Goal: Task Accomplishment & Management: Manage account settings

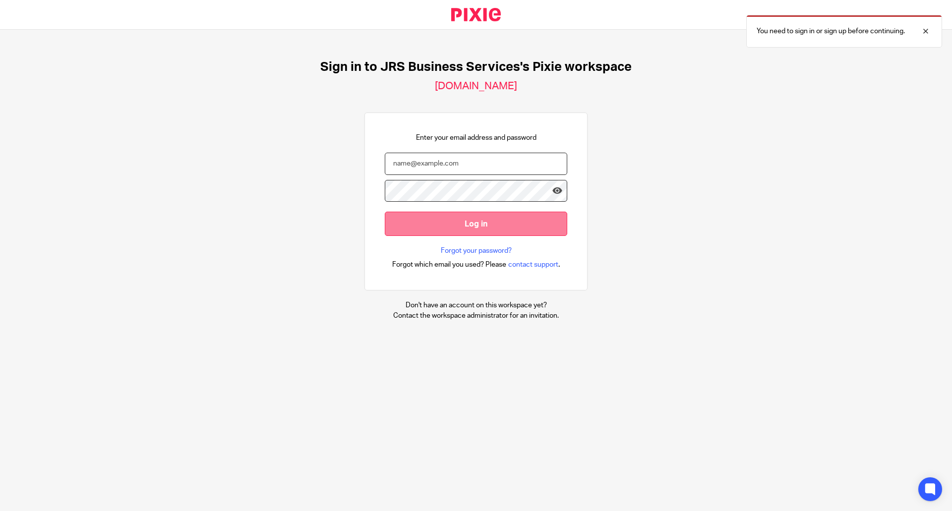
type input "[EMAIL_ADDRESS][DOMAIN_NAME]"
click at [460, 217] on input "Log in" at bounding box center [476, 224] width 182 height 24
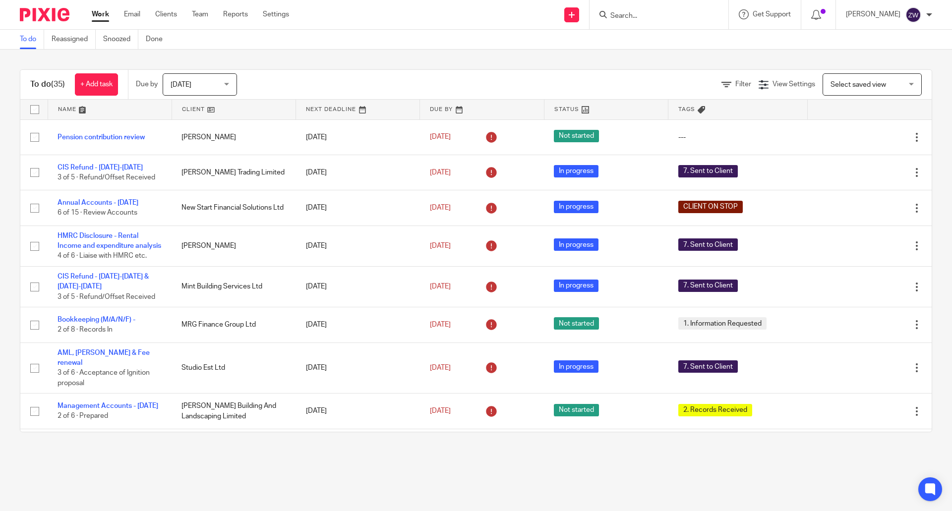
click at [235, 82] on div "Today Today" at bounding box center [200, 84] width 74 height 22
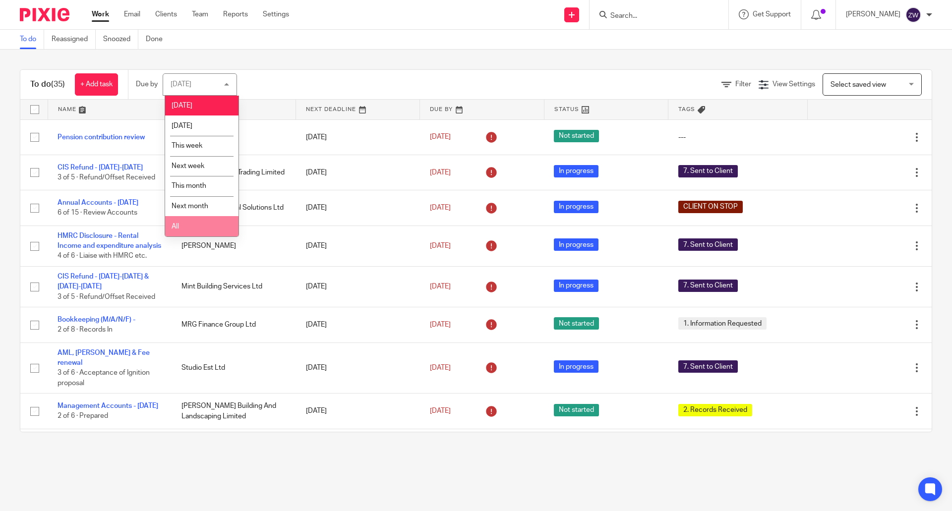
click at [198, 228] on li "All" at bounding box center [201, 226] width 73 height 20
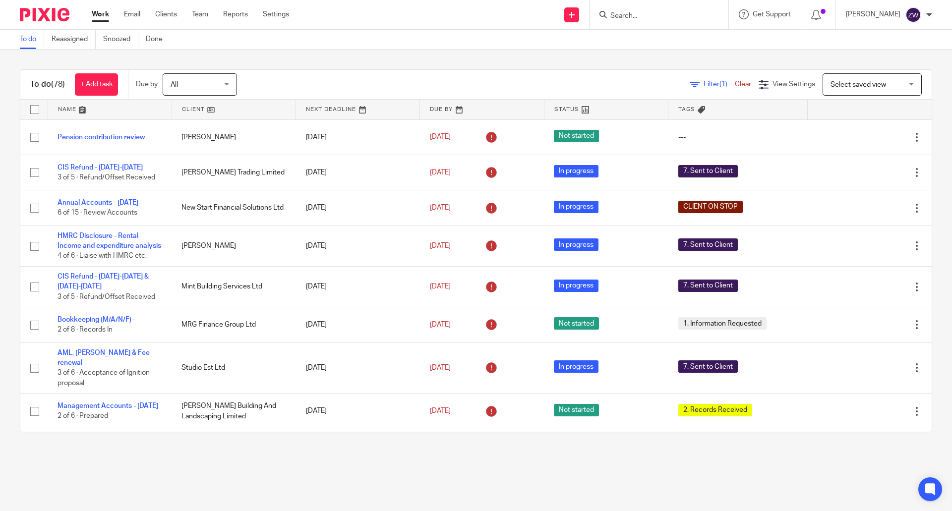
click at [293, 58] on div "To do (78) + Add task Due by All All Today Tomorrow This week Next week This mo…" at bounding box center [476, 251] width 952 height 402
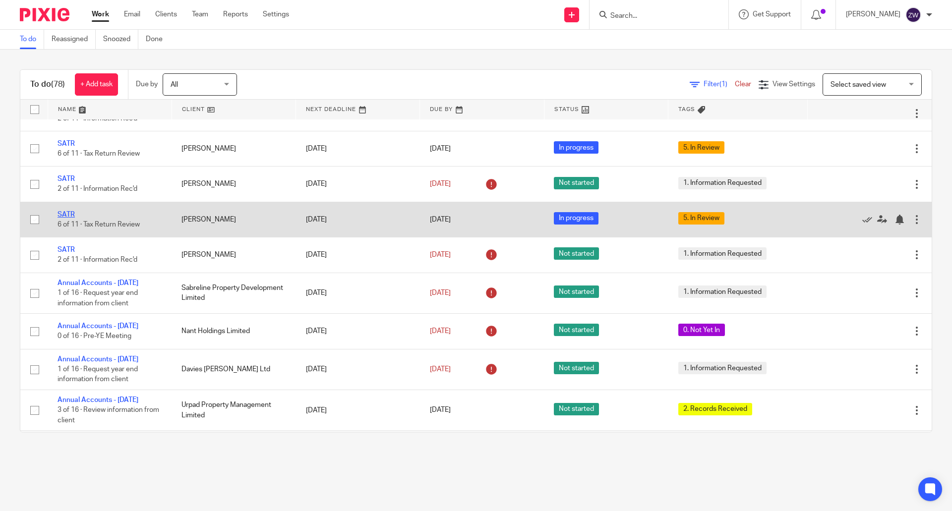
click at [65, 218] on link "SATR" at bounding box center [65, 214] width 17 height 7
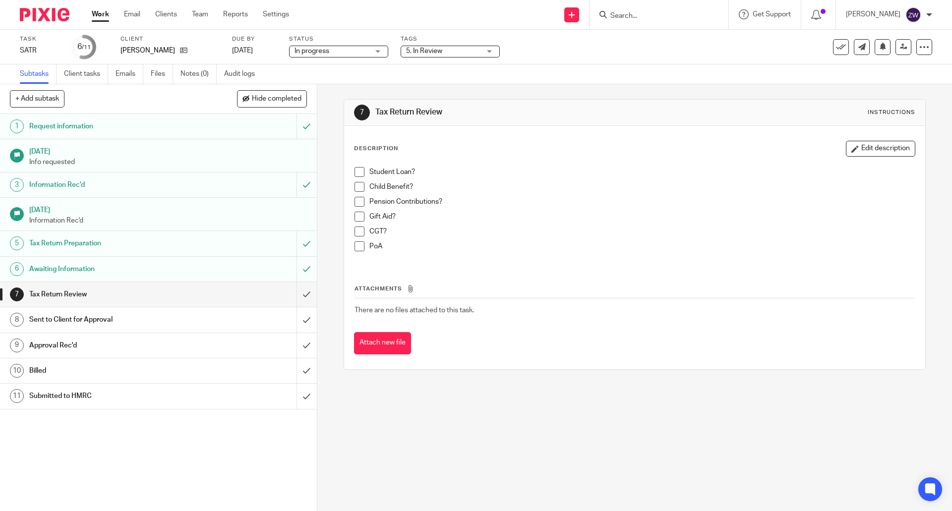
click at [433, 54] on span "5. In Review" at bounding box center [424, 51] width 36 height 7
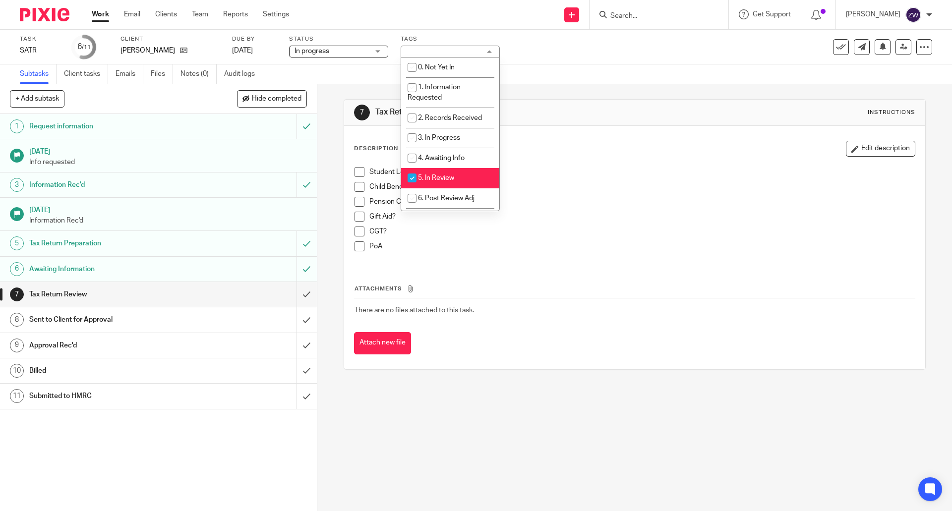
click at [438, 173] on li "5. In Review" at bounding box center [450, 178] width 98 height 20
checkbox input "false"
click at [448, 198] on span "6. Post Review Adj" at bounding box center [446, 198] width 57 height 7
checkbox input "true"
click at [327, 213] on div "7 Tax Return Review Instructions Description Edit description Student Loan? Chi…" at bounding box center [634, 297] width 634 height 427
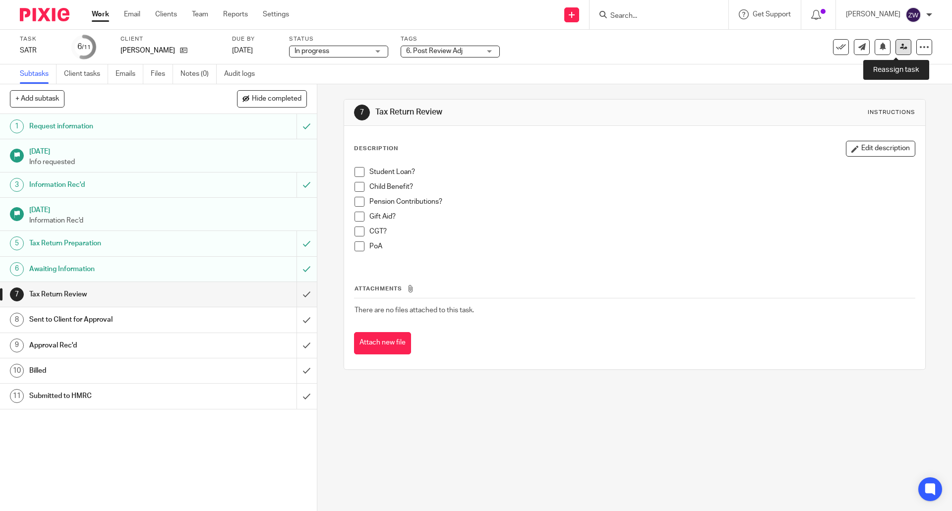
click at [902, 44] on link at bounding box center [903, 47] width 16 height 16
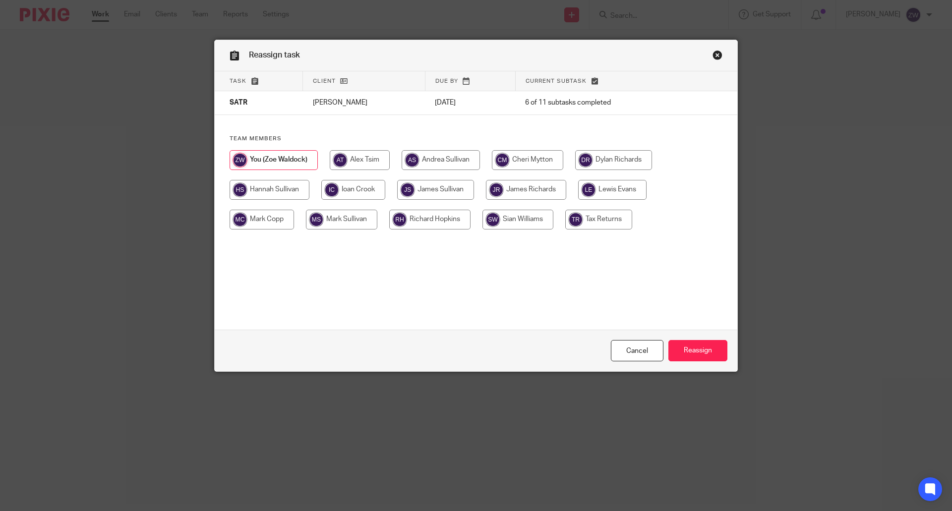
click at [609, 163] on input "radio" at bounding box center [613, 160] width 77 height 20
radio input "true"
click at [693, 341] on input "Reassign" at bounding box center [697, 350] width 59 height 21
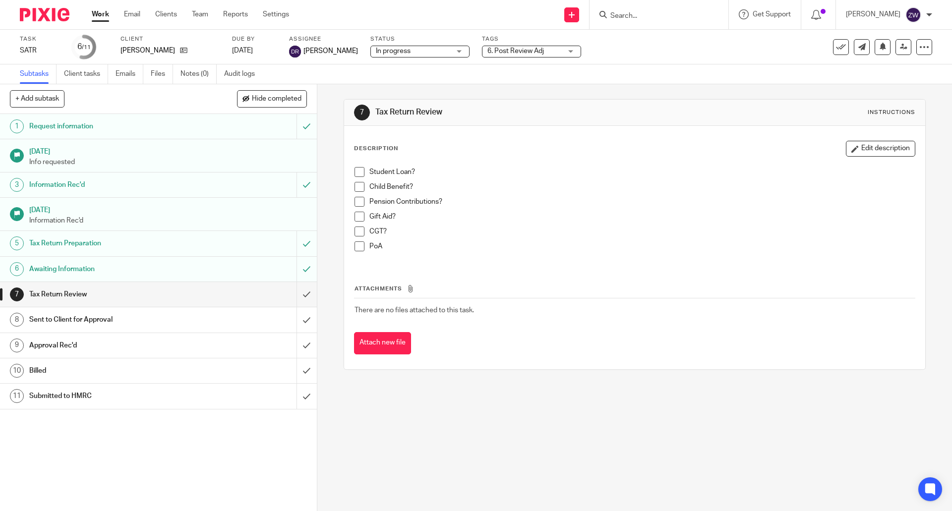
click at [48, 13] on img at bounding box center [45, 14] width 50 height 13
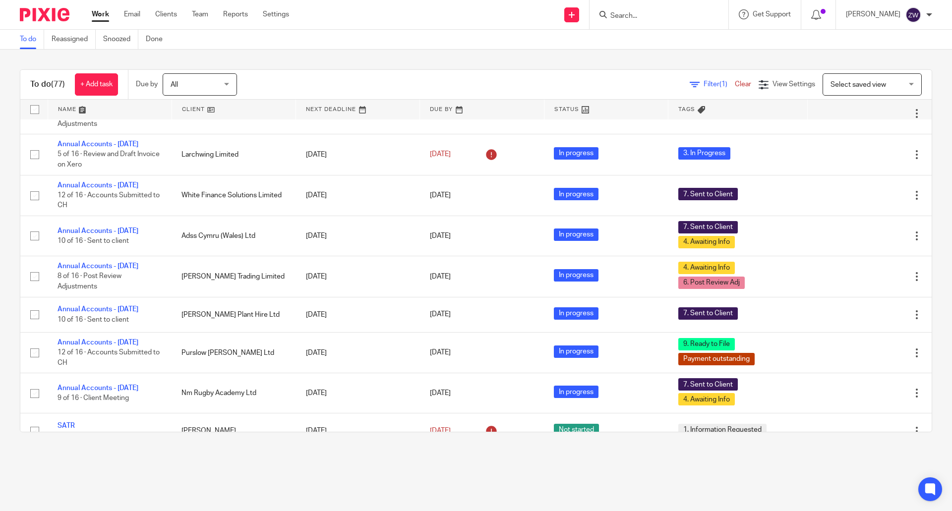
scroll to position [1041, 0]
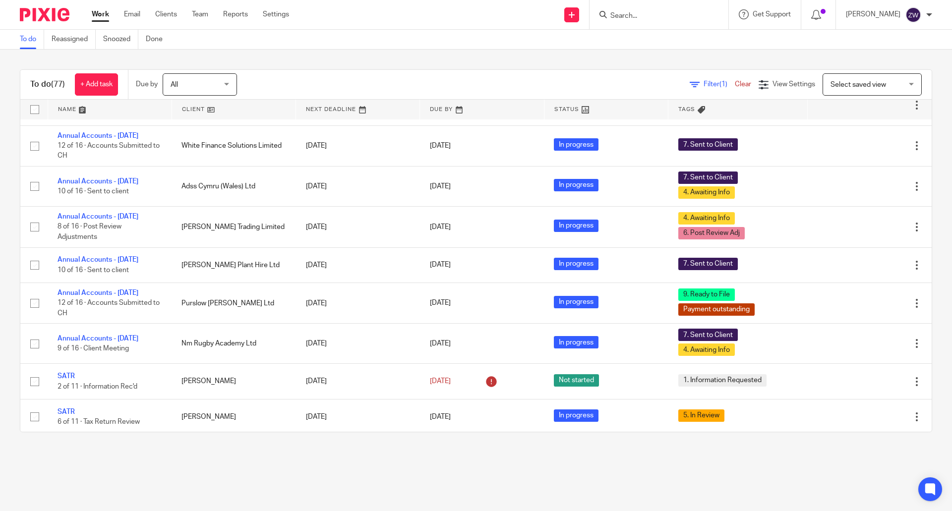
click at [439, 54] on div "To do (77) + Add task Due by All All Today Tomorrow This week Next week This mo…" at bounding box center [476, 251] width 952 height 402
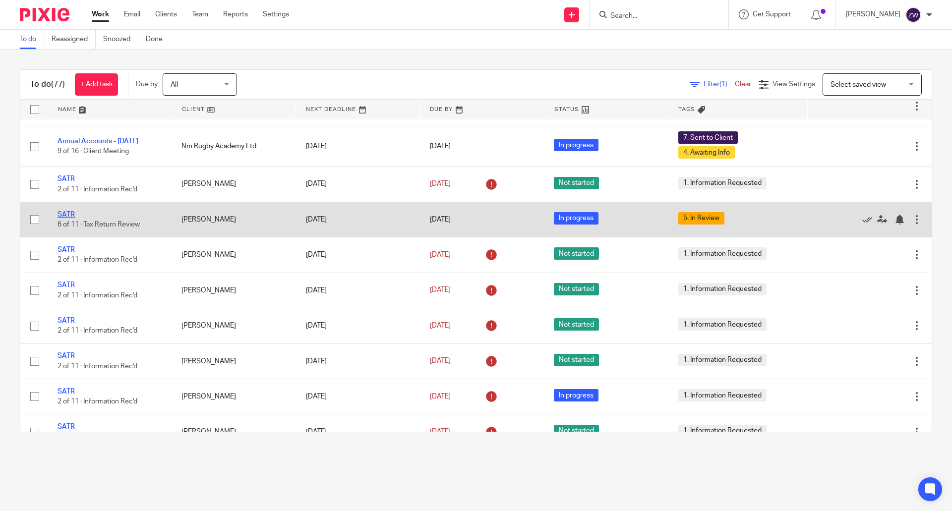
click at [63, 218] on link "SATR" at bounding box center [65, 214] width 17 height 7
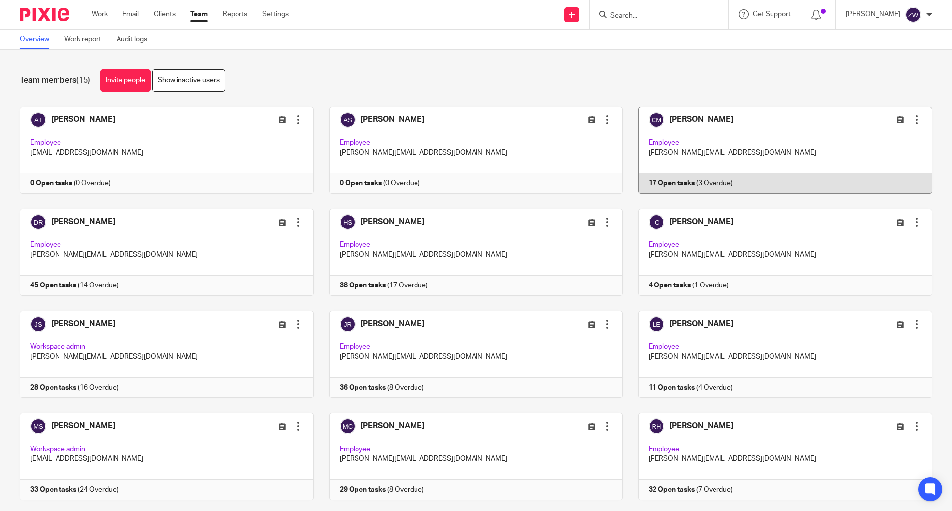
click at [690, 118] on link at bounding box center [777, 150] width 309 height 87
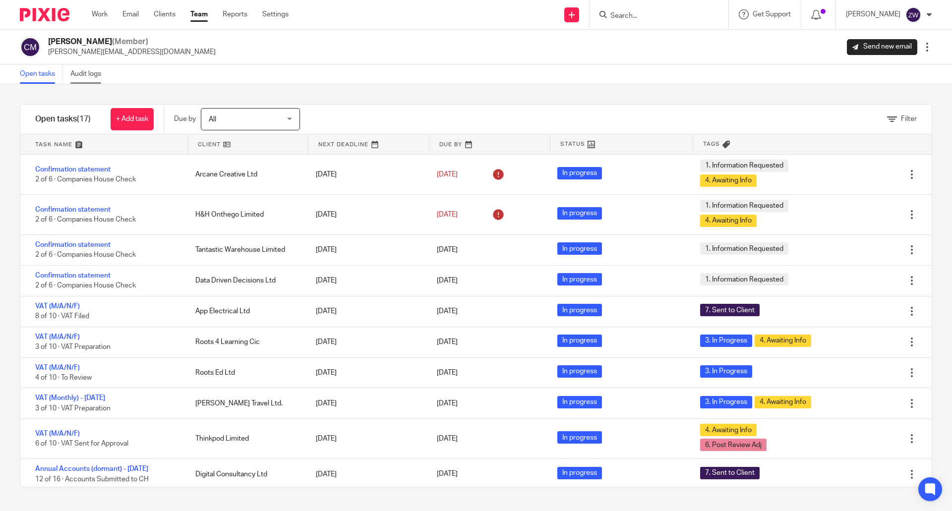
click at [82, 69] on link "Audit logs" at bounding box center [89, 73] width 38 height 19
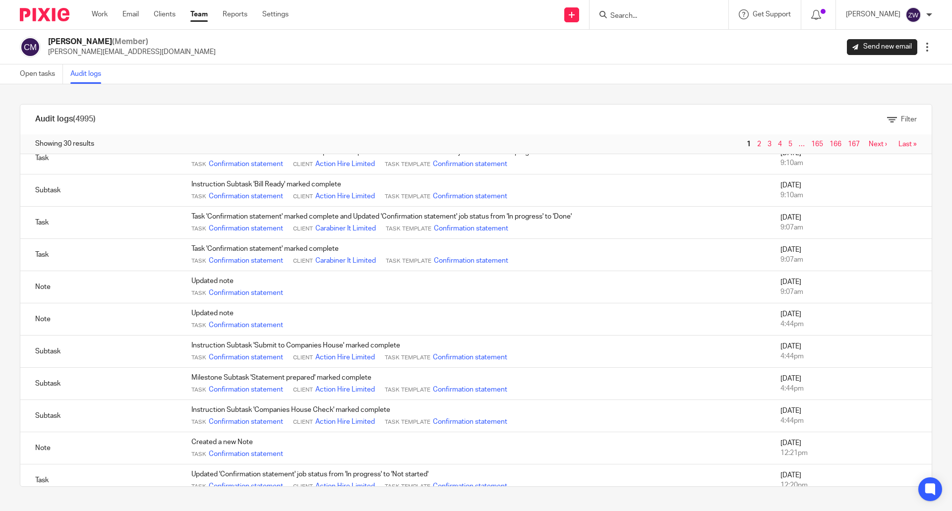
scroll to position [654, 0]
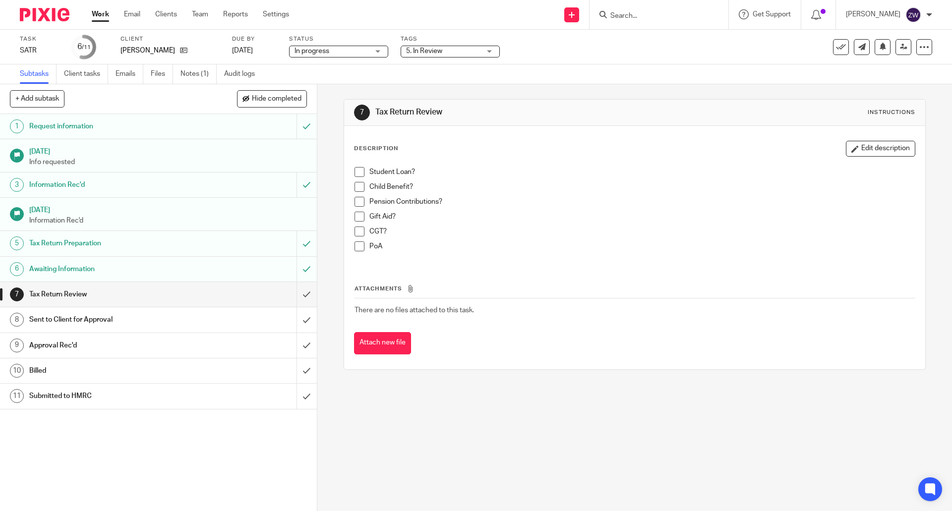
click at [438, 52] on span "5. In Review" at bounding box center [424, 51] width 36 height 7
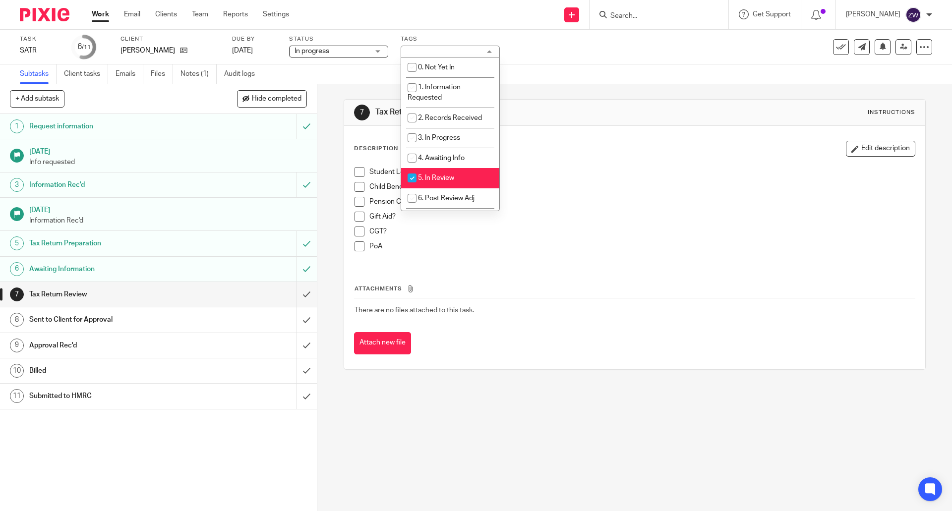
click at [438, 173] on li "5. In Review" at bounding box center [450, 178] width 98 height 20
checkbox input "false"
click at [439, 194] on li "6. Post Review Adj" at bounding box center [450, 198] width 98 height 20
checkbox input "true"
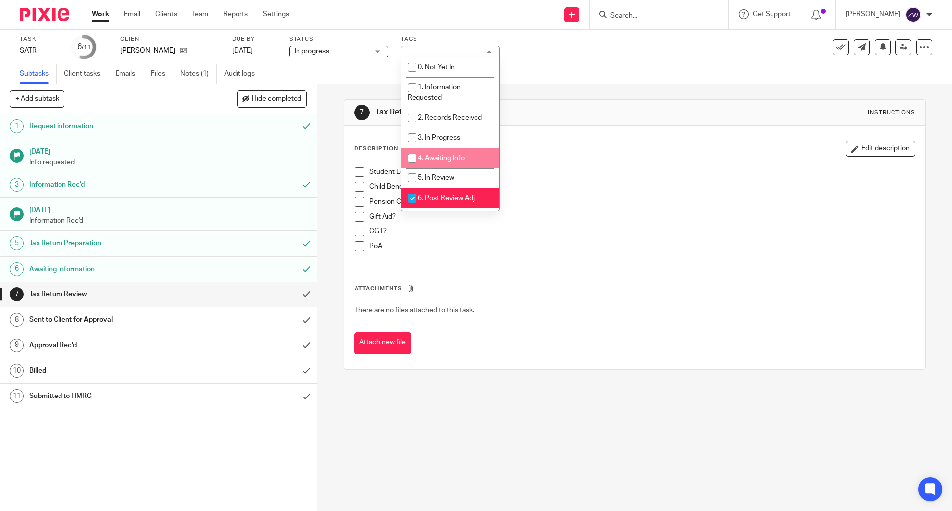
click at [681, 74] on div "Subtasks Client tasks Emails Files Notes (1) Audit logs" at bounding box center [476, 74] width 952 height 20
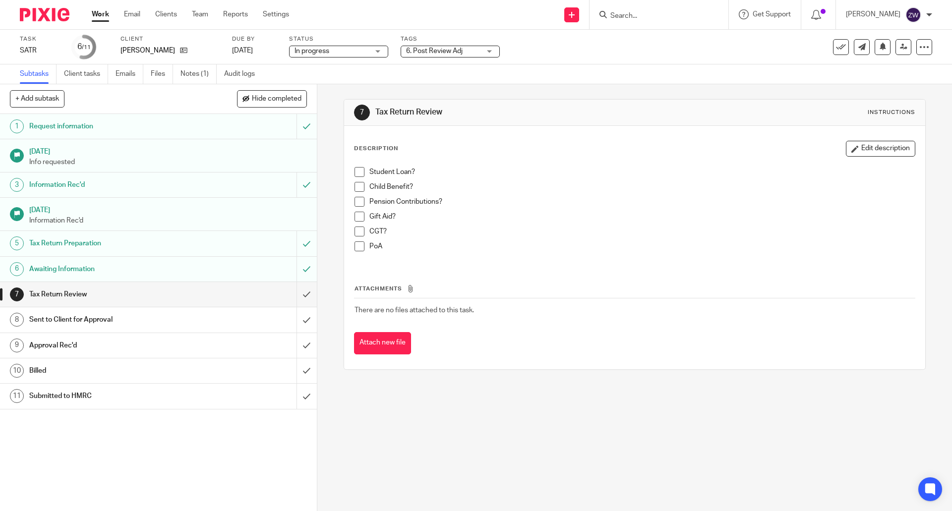
click at [900, 56] on div "Task SATR Save SATR 6 /11 Client David Lloyd Jenkins Due by 31 Jan 2026 Status …" at bounding box center [476, 47] width 912 height 24
click at [900, 50] on icon at bounding box center [903, 46] width 7 height 7
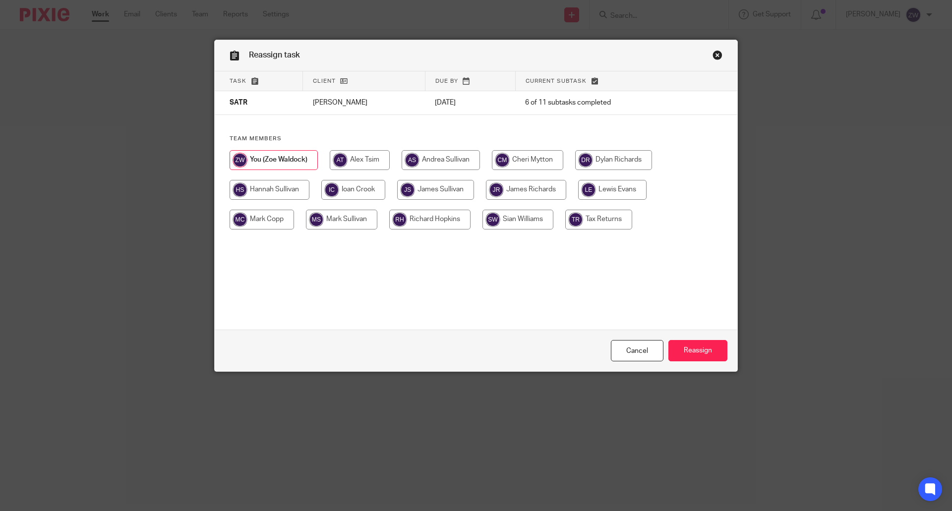
click at [520, 189] on input "radio" at bounding box center [526, 190] width 80 height 20
radio input "true"
click at [684, 347] on input "Reassign" at bounding box center [697, 350] width 59 height 21
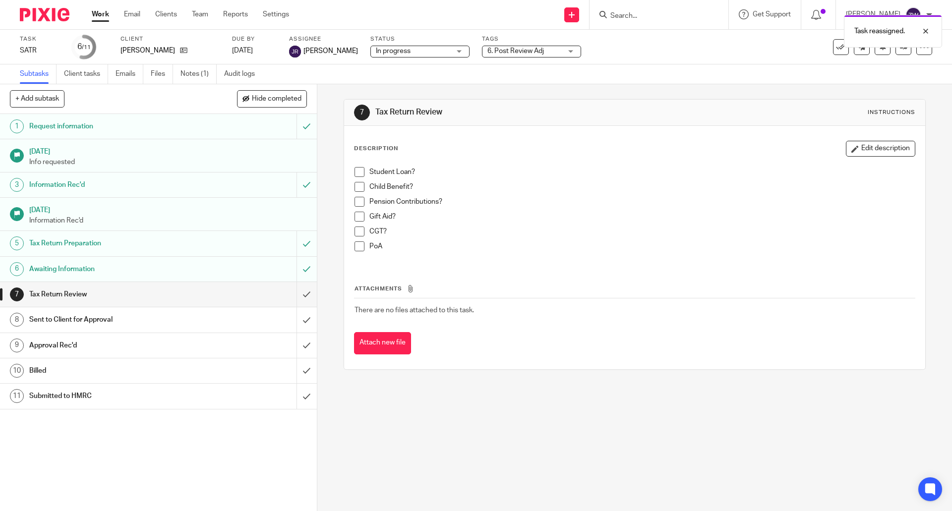
click at [49, 10] on img at bounding box center [45, 14] width 50 height 13
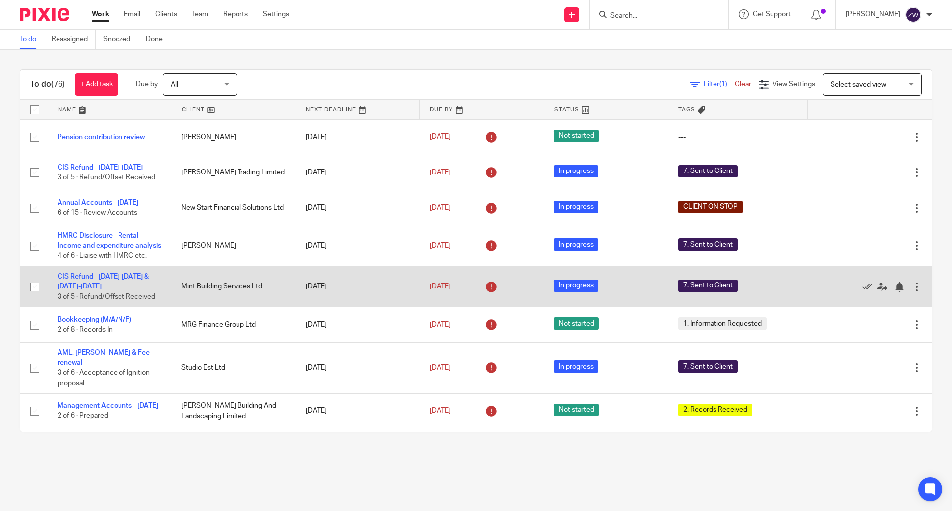
scroll to position [149, 0]
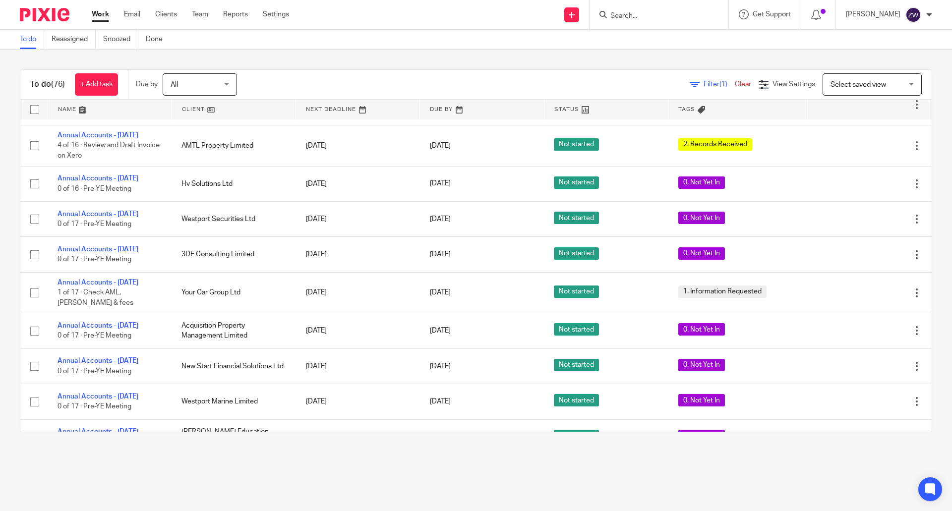
scroll to position [1994, 0]
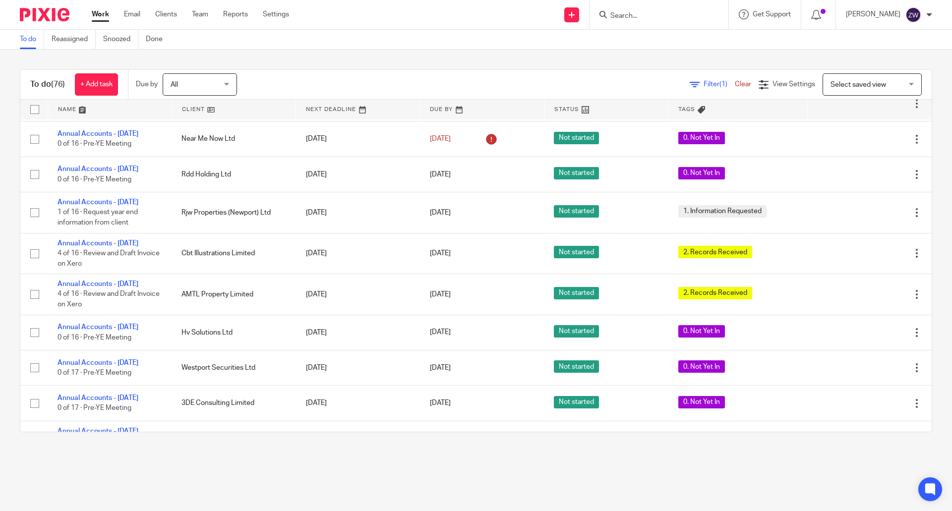
click at [302, 59] on div "To do (76) + Add task Due by All All [DATE] [DATE] This week Next week This mon…" at bounding box center [476, 251] width 952 height 402
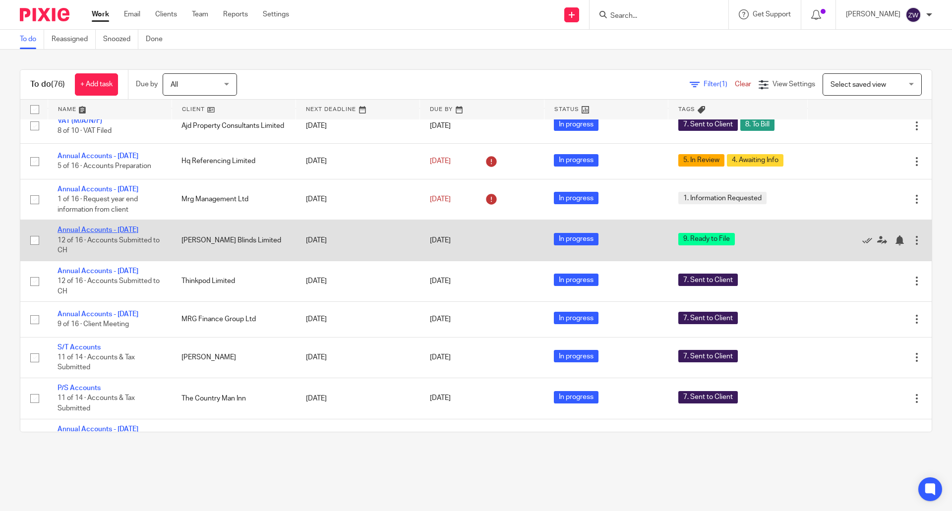
click at [72, 233] on link "Annual Accounts - [DATE]" at bounding box center [97, 230] width 81 height 7
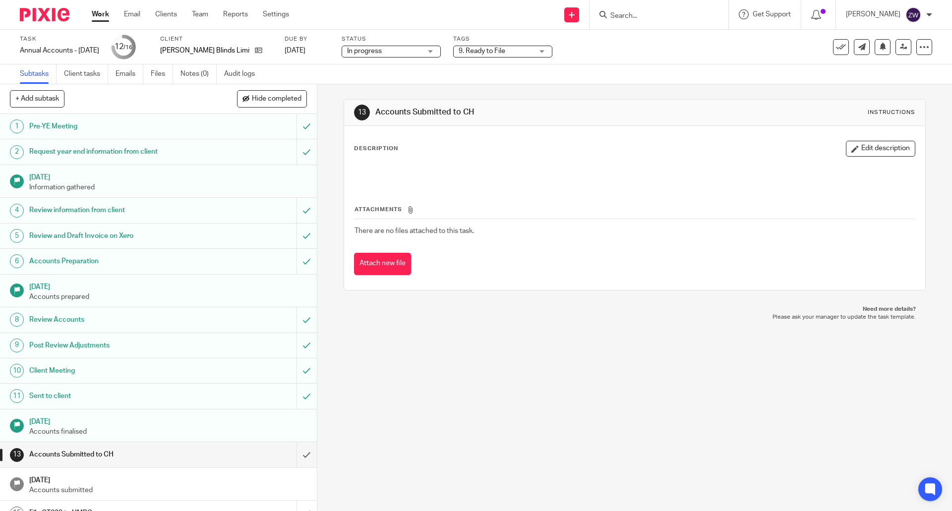
scroll to position [41, 0]
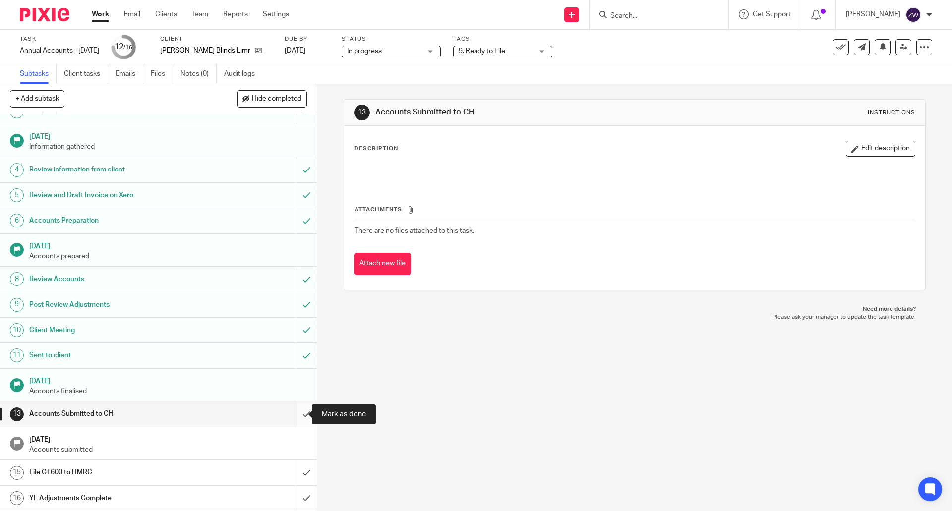
click at [288, 414] on input "submit" at bounding box center [158, 413] width 317 height 25
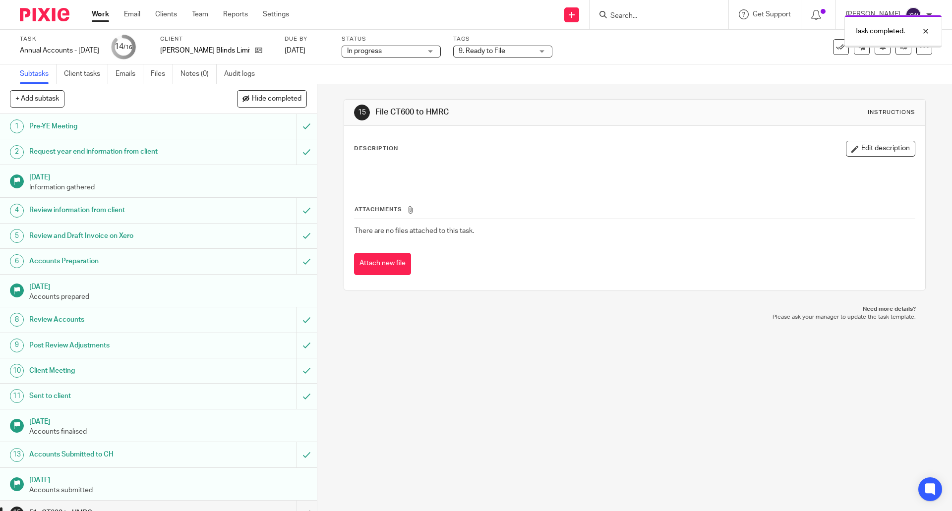
scroll to position [41, 0]
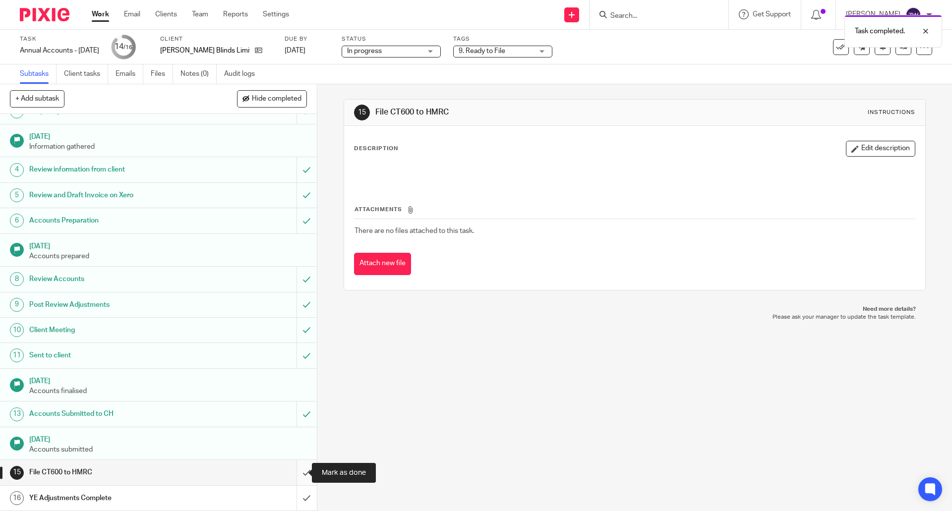
click at [293, 476] on input "submit" at bounding box center [158, 472] width 317 height 25
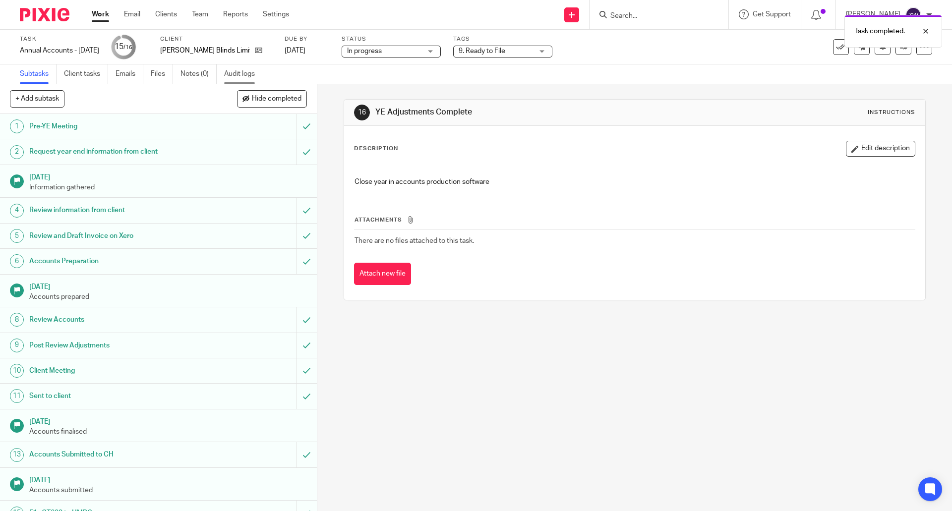
click at [236, 70] on link "Audit logs" at bounding box center [243, 73] width 38 height 19
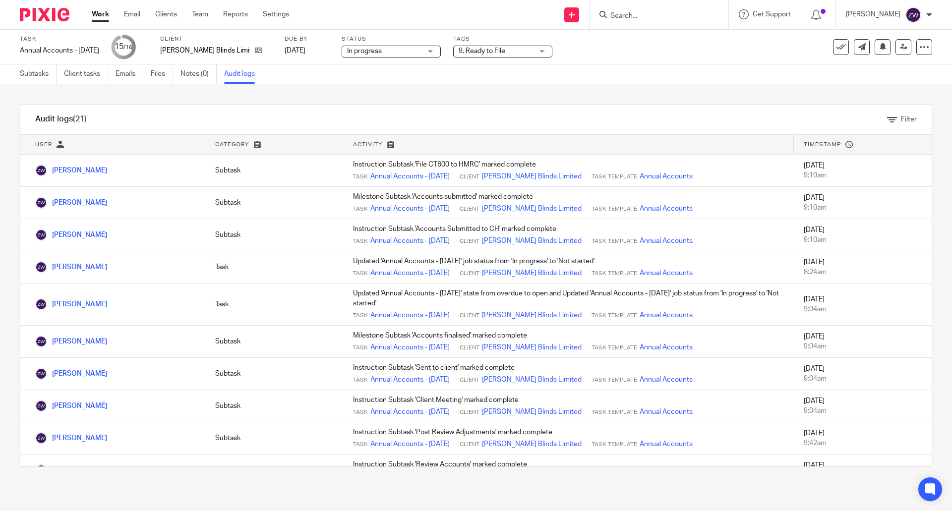
click at [550, 55] on div "9. Ready to File" at bounding box center [502, 52] width 99 height 12
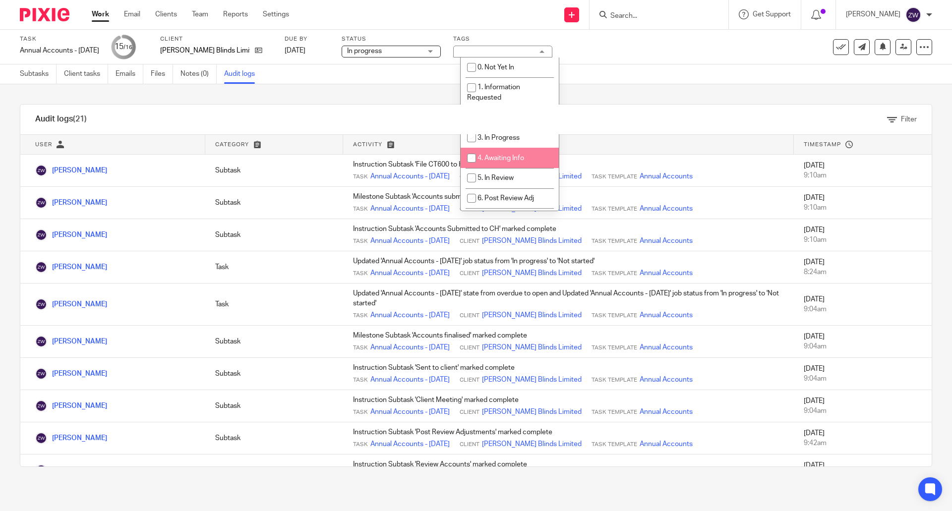
scroll to position [159, 0]
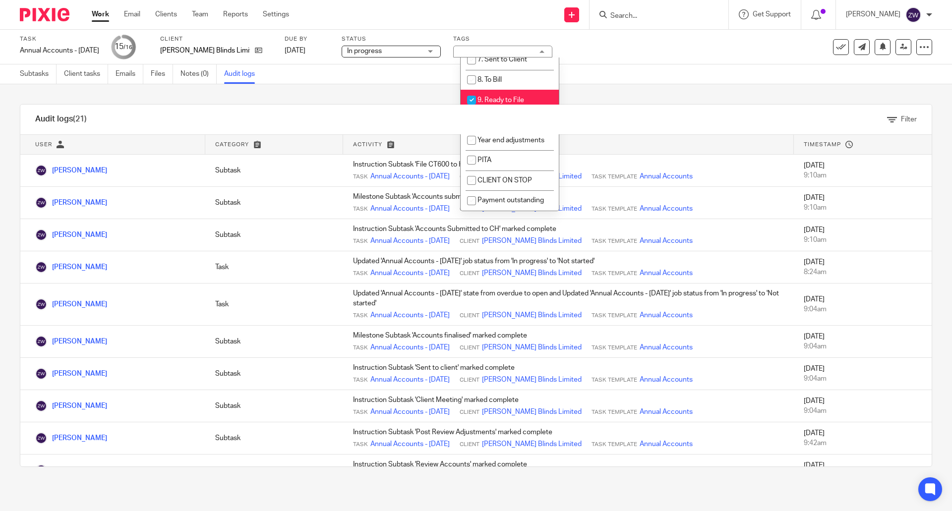
click at [503, 97] on span "9. Ready to File" at bounding box center [500, 100] width 47 height 7
checkbox input "false"
click at [507, 144] on li "Year end adjustments" at bounding box center [509, 140] width 98 height 20
checkbox input "true"
click at [401, 88] on div "Audit logs (21) Filter Filter Audit Logs Only show logs matching all of these c…" at bounding box center [476, 285] width 952 height 402
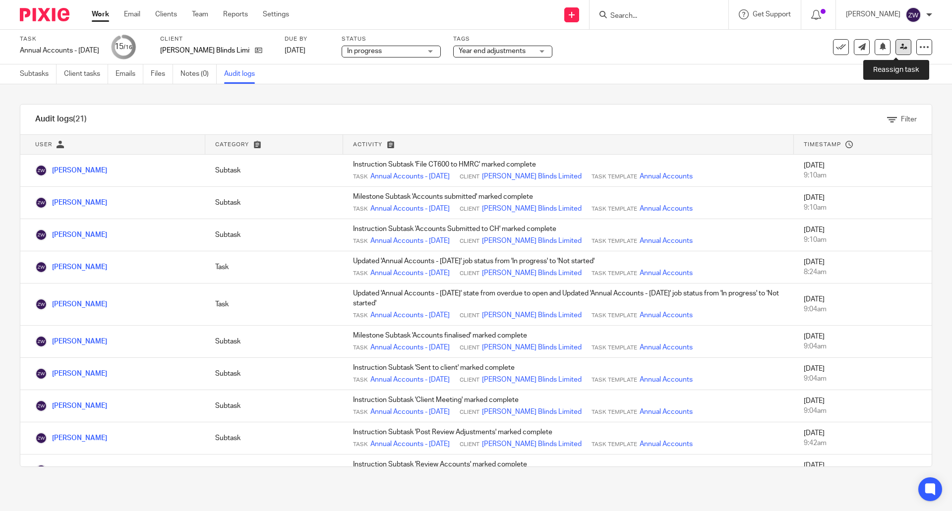
click at [900, 49] on icon at bounding box center [903, 46] width 7 height 7
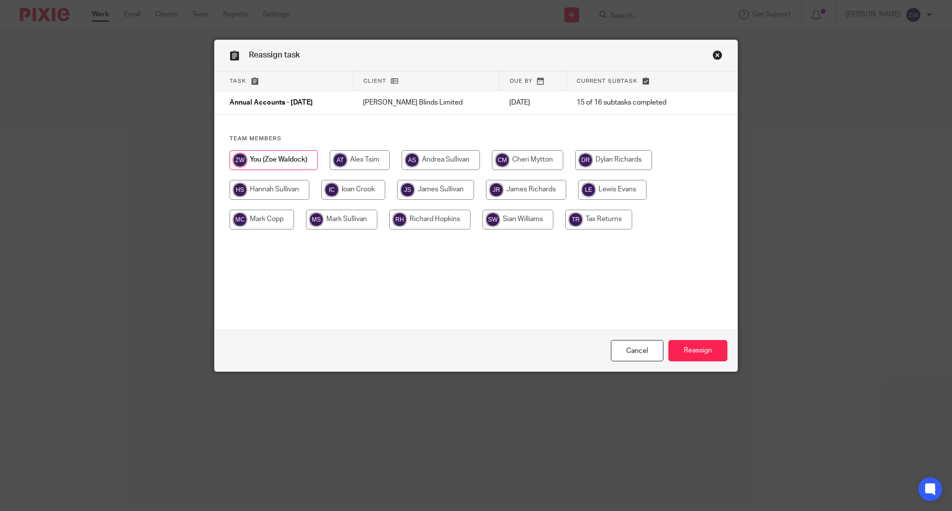
click at [339, 223] on input "radio" at bounding box center [341, 220] width 71 height 20
radio input "true"
click at [286, 224] on input "radio" at bounding box center [261, 220] width 64 height 20
radio input "true"
click at [693, 354] on input "Reassign" at bounding box center [697, 350] width 59 height 21
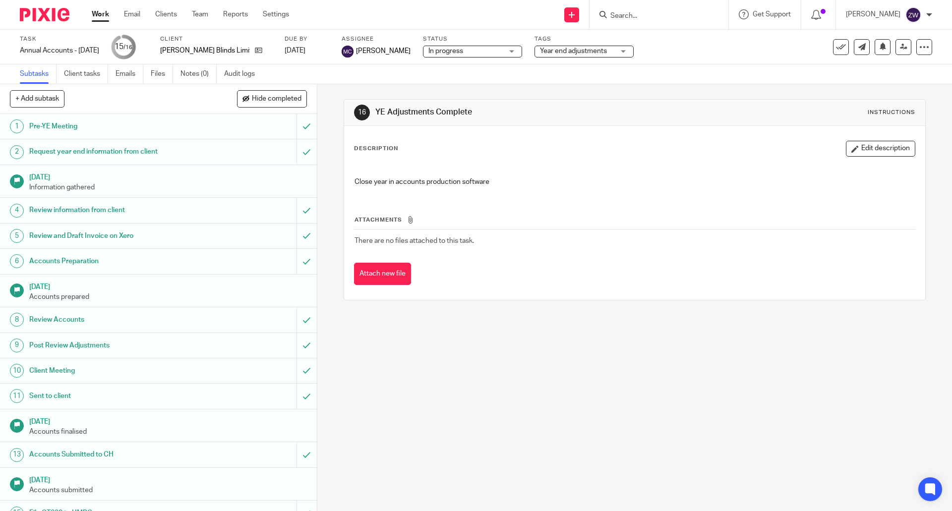
click at [48, 14] on img at bounding box center [45, 14] width 50 height 13
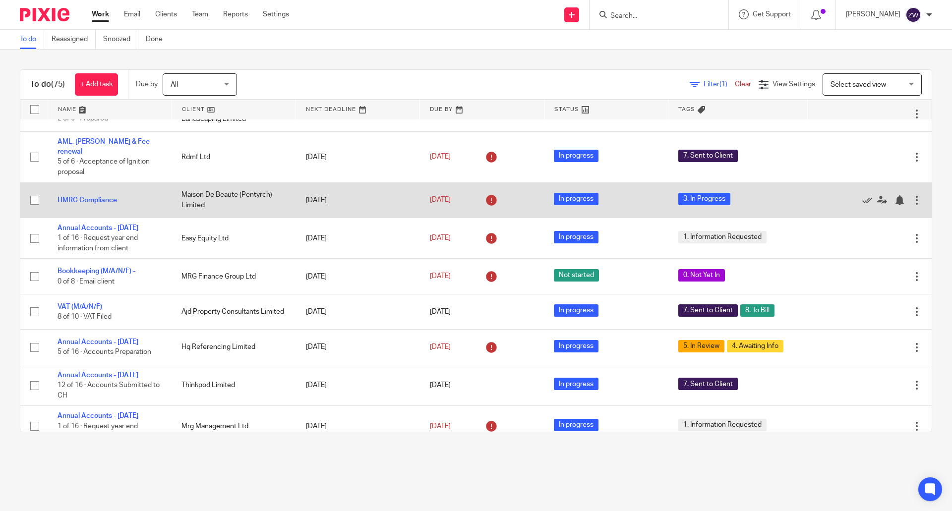
scroll to position [347, 0]
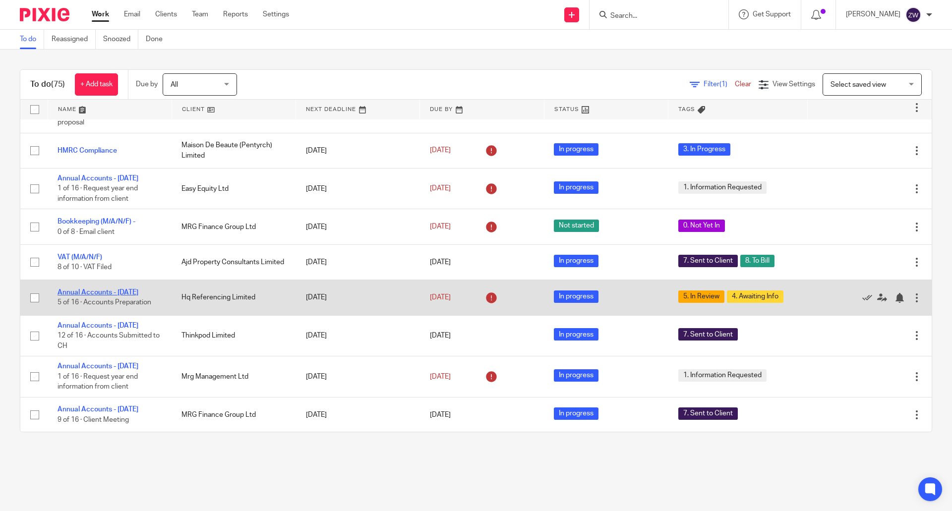
click at [87, 295] on link "Annual Accounts - [DATE]" at bounding box center [97, 292] width 81 height 7
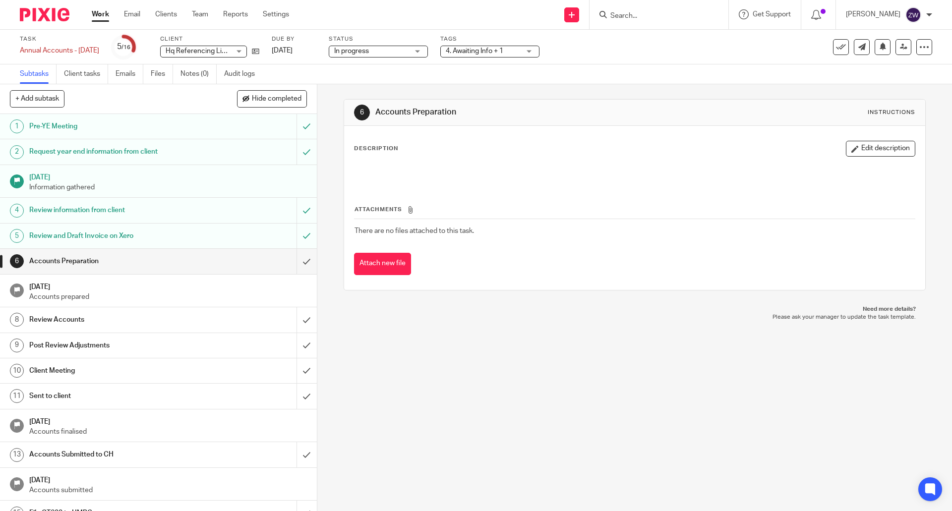
click at [501, 46] on span "4. Awaiting Info + 1" at bounding box center [483, 51] width 74 height 10
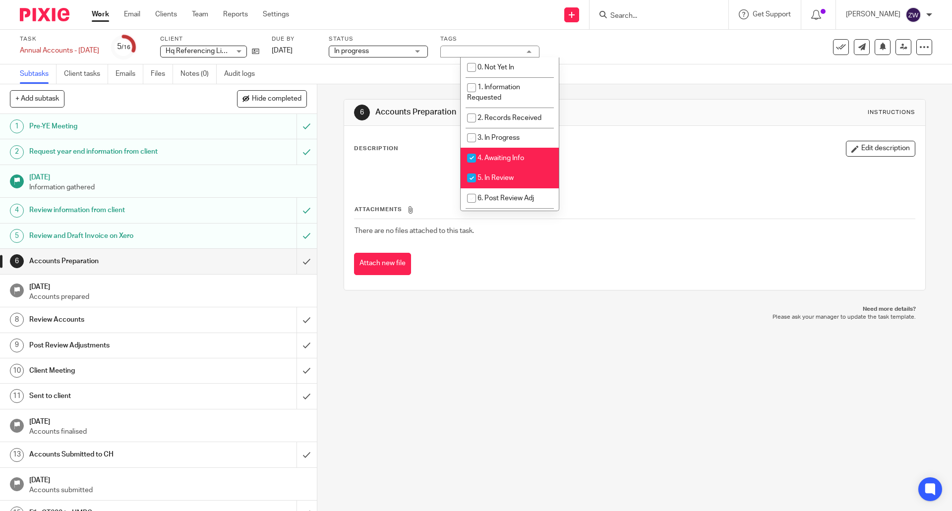
click at [513, 162] on li "4. Awaiting Info" at bounding box center [509, 158] width 98 height 20
checkbox input "false"
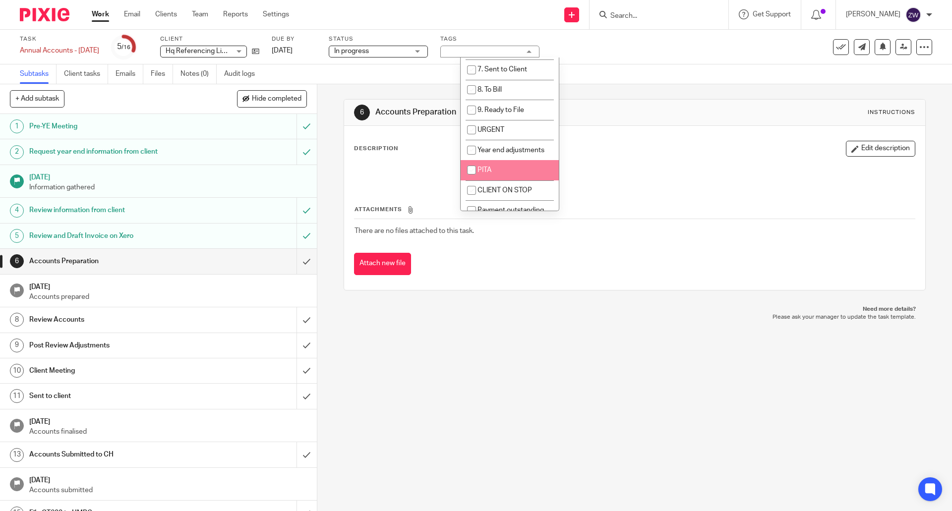
scroll to position [159, 0]
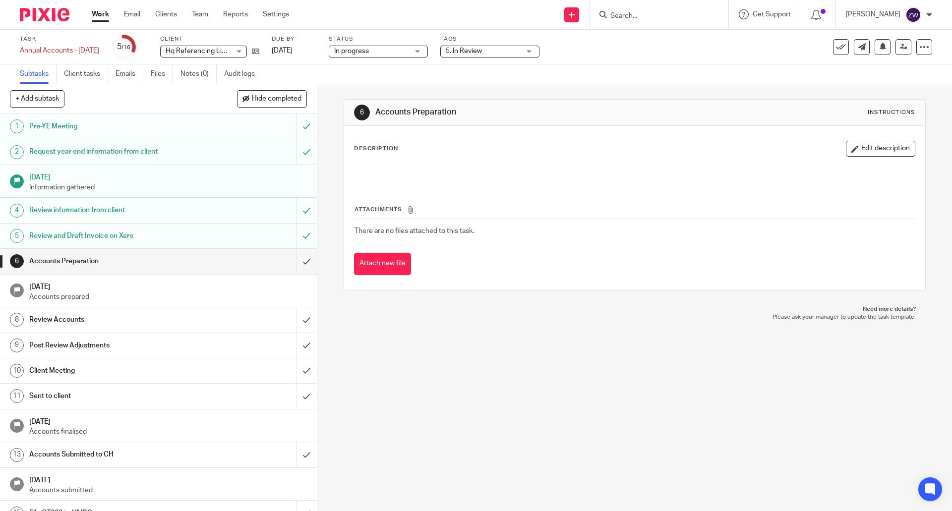
click at [549, 379] on div "6 Accounts Preparation Instructions Description Edit description Attachments Th…" at bounding box center [634, 297] width 634 height 427
click at [298, 261] on input "submit" at bounding box center [158, 261] width 317 height 25
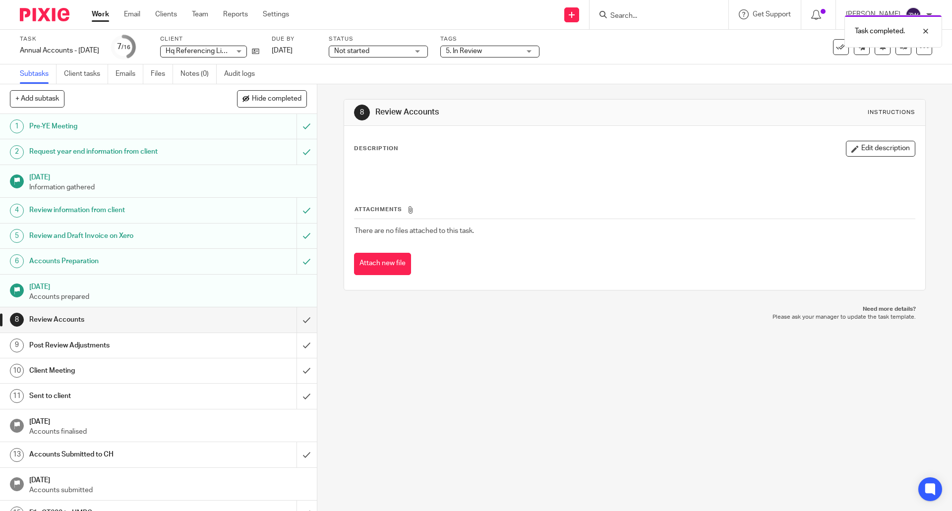
click at [55, 16] on img at bounding box center [45, 14] width 50 height 13
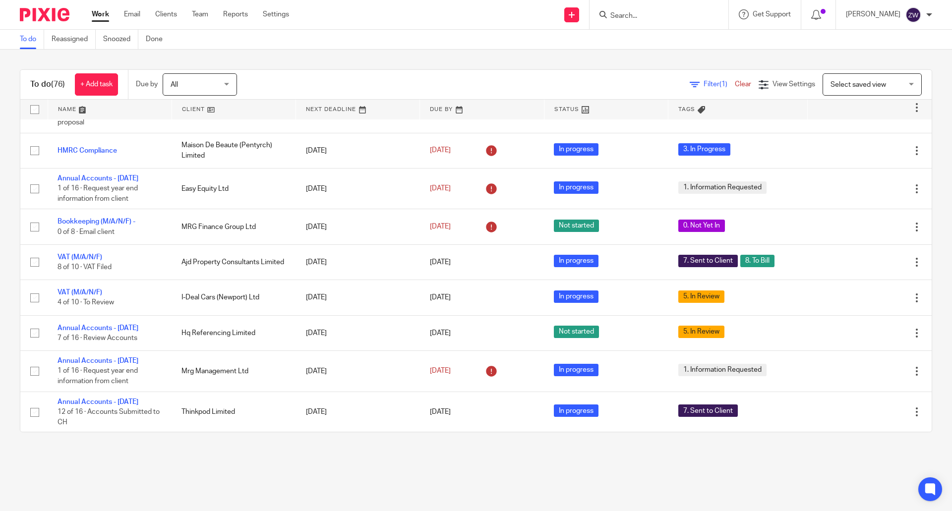
scroll to position [397, 0]
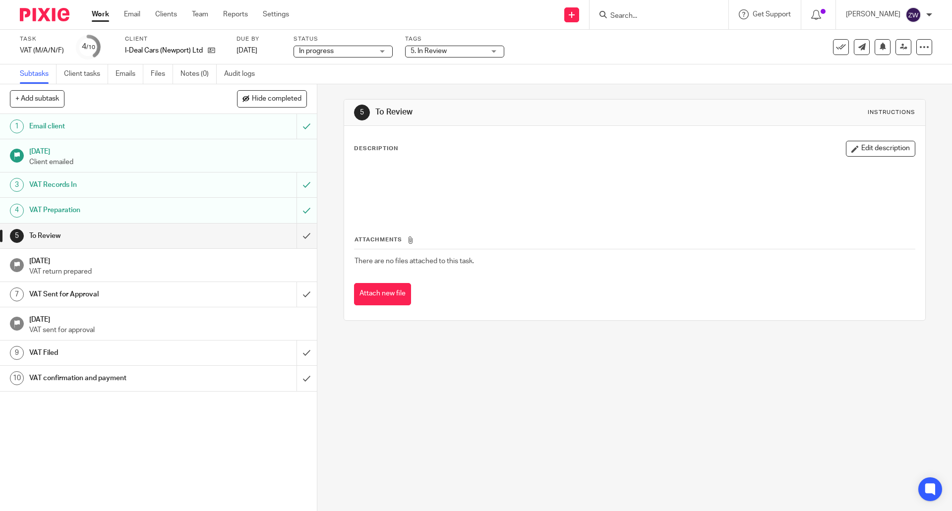
click at [419, 47] on span "5. In Review" at bounding box center [447, 51] width 74 height 10
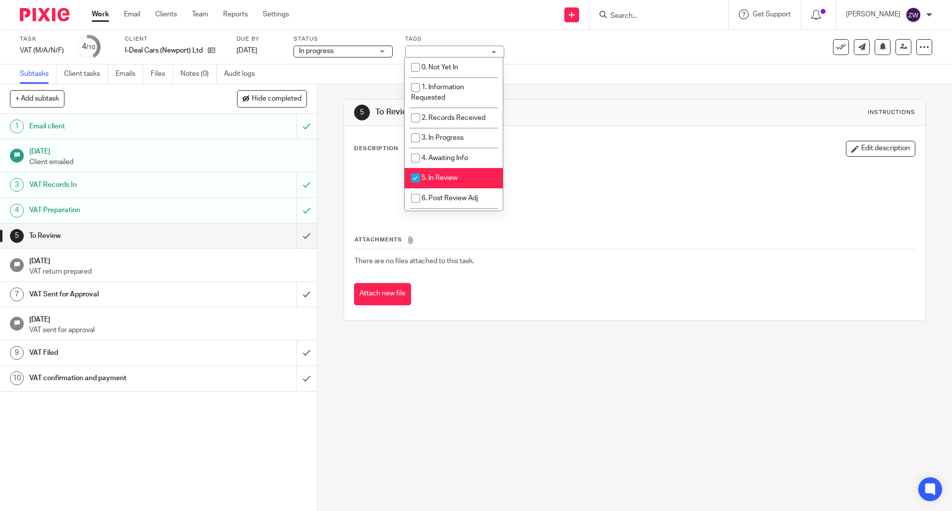
click at [433, 170] on li "5. In Review" at bounding box center [453, 178] width 98 height 20
checkbox input "false"
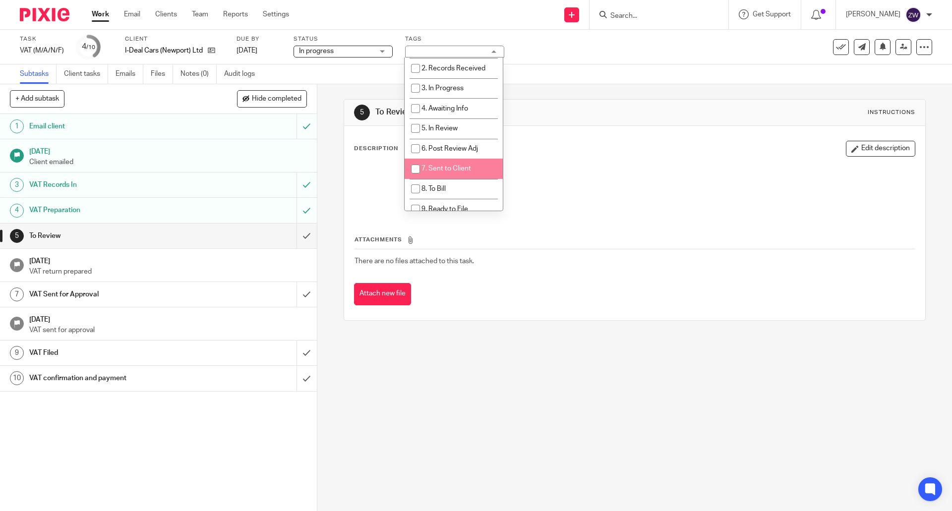
click at [452, 165] on li "7. Sent to Client" at bounding box center [453, 169] width 98 height 20
checkbox input "true"
click at [440, 189] on span "8. To Bill" at bounding box center [433, 188] width 24 height 7
checkbox input "true"
click at [332, 216] on div "5 To Review Instructions Description Edit description Attachments There are no …" at bounding box center [634, 297] width 634 height 427
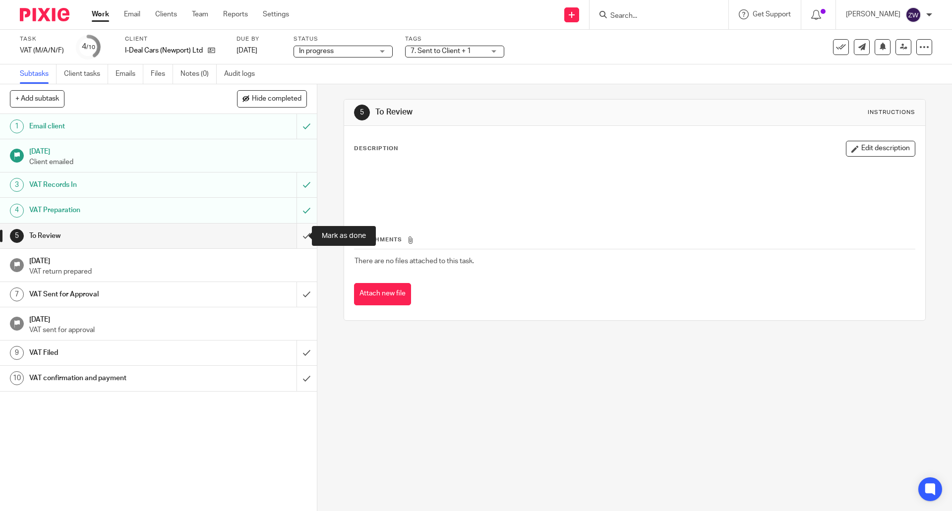
click at [286, 235] on input "submit" at bounding box center [158, 236] width 317 height 25
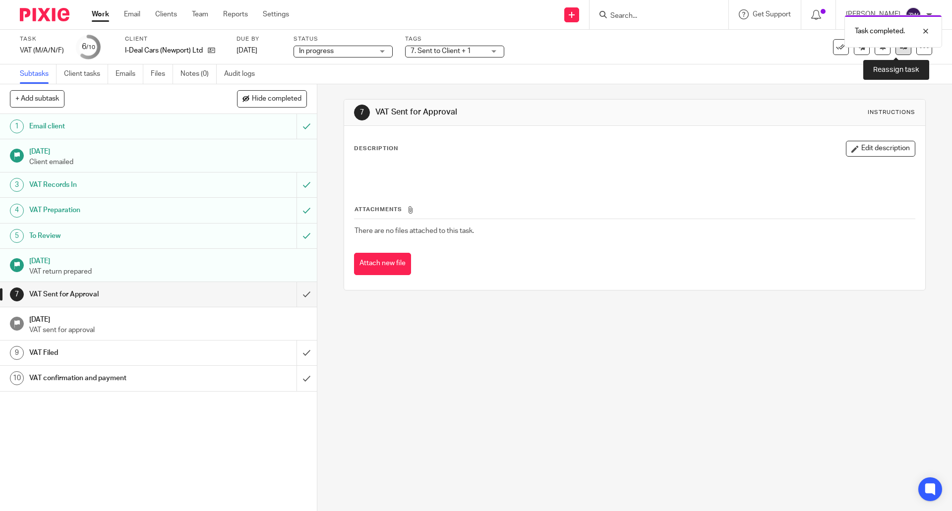
click at [895, 51] on link at bounding box center [903, 47] width 16 height 16
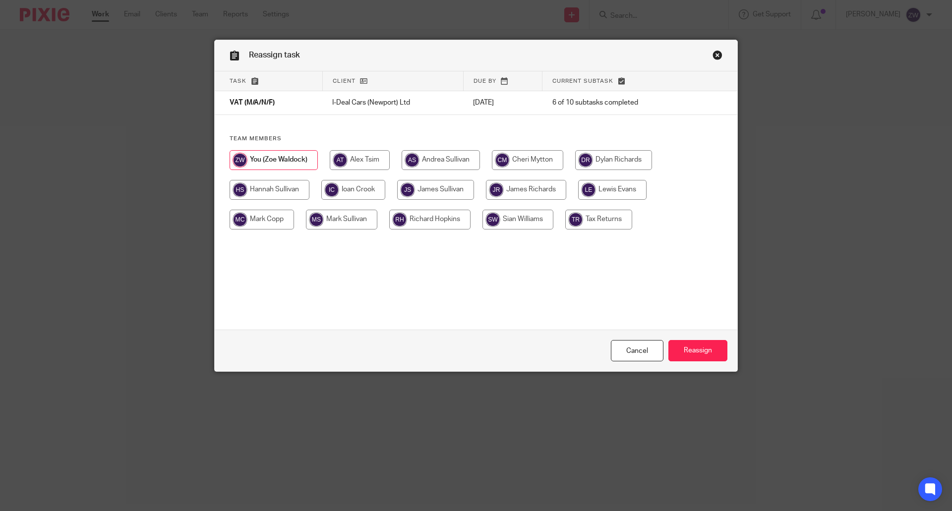
click at [618, 154] on input "radio" at bounding box center [613, 160] width 77 height 20
radio input "true"
click at [689, 347] on input "Reassign" at bounding box center [697, 350] width 59 height 21
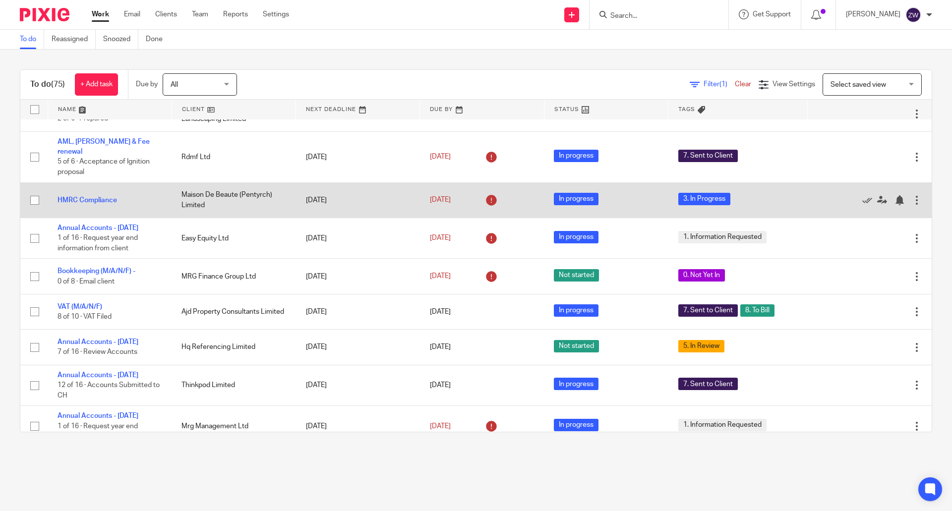
scroll to position [149, 0]
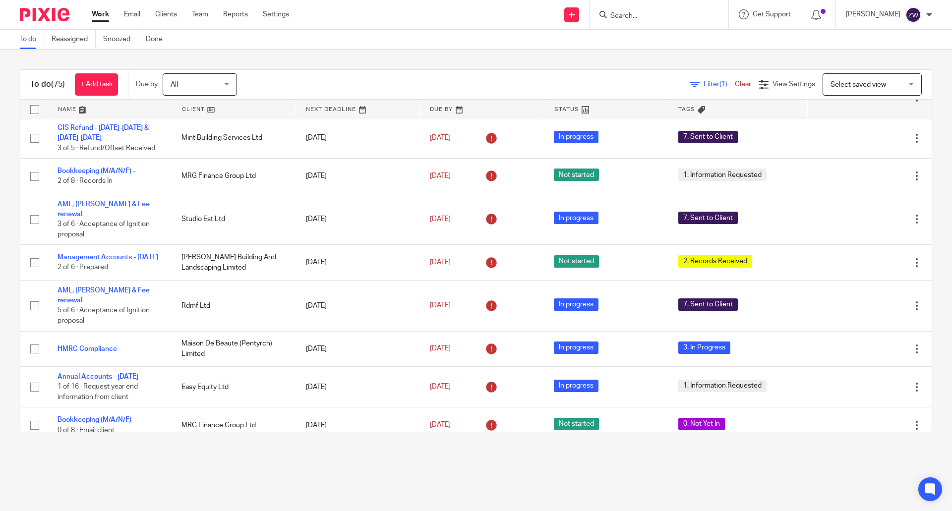
click at [655, 12] on input "Search" at bounding box center [653, 16] width 89 height 9
type input "pdca"
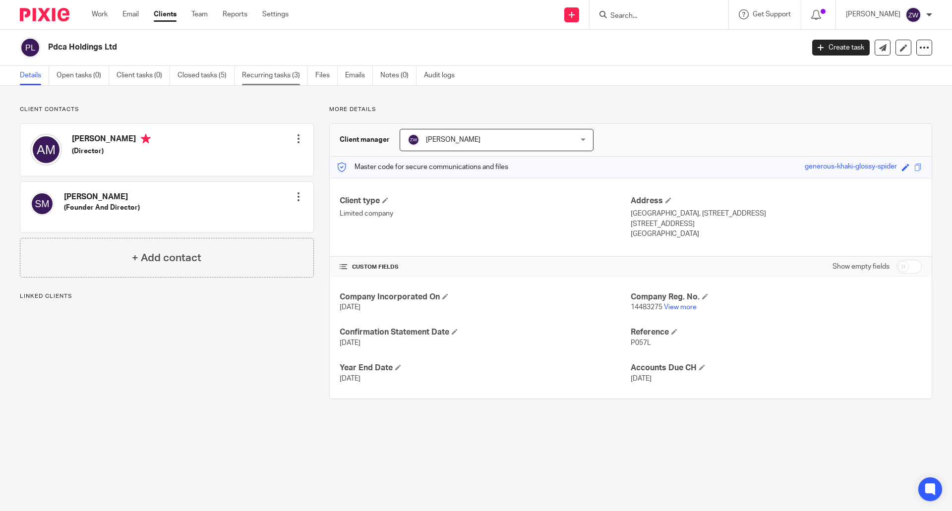
click at [262, 74] on link "Recurring tasks (3)" at bounding box center [275, 75] width 66 height 19
